Goal: Transaction & Acquisition: Purchase product/service

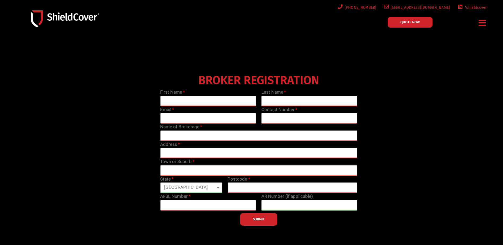
click at [481, 23] on icon "Menu Toggle" at bounding box center [481, 23] width 7 height 8
click at [480, 24] on icon "Menu Toggle" at bounding box center [481, 23] width 7 height 8
click at [61, 19] on img at bounding box center [65, 18] width 68 height 17
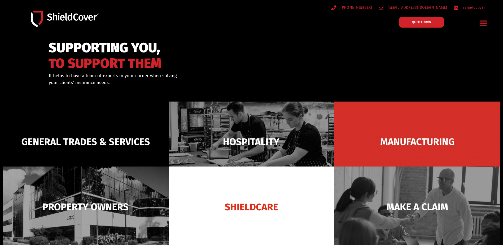
click at [483, 23] on icon "Menu Toggle" at bounding box center [483, 23] width 8 height 8
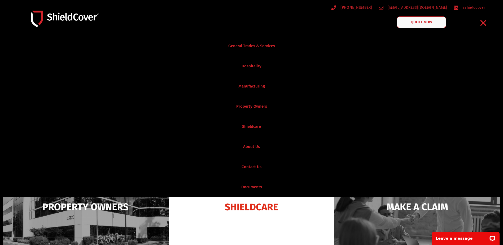
click at [424, 25] on link "QUOTE NOW" at bounding box center [421, 22] width 49 height 12
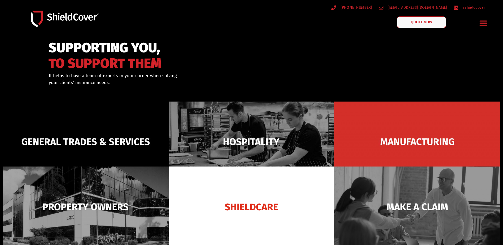
click at [431, 20] on link "QUOTE NOW" at bounding box center [421, 22] width 49 height 12
click at [410, 23] on link "QUOTE NOW" at bounding box center [421, 22] width 49 height 12
